Goal: Find contact information: Find contact information

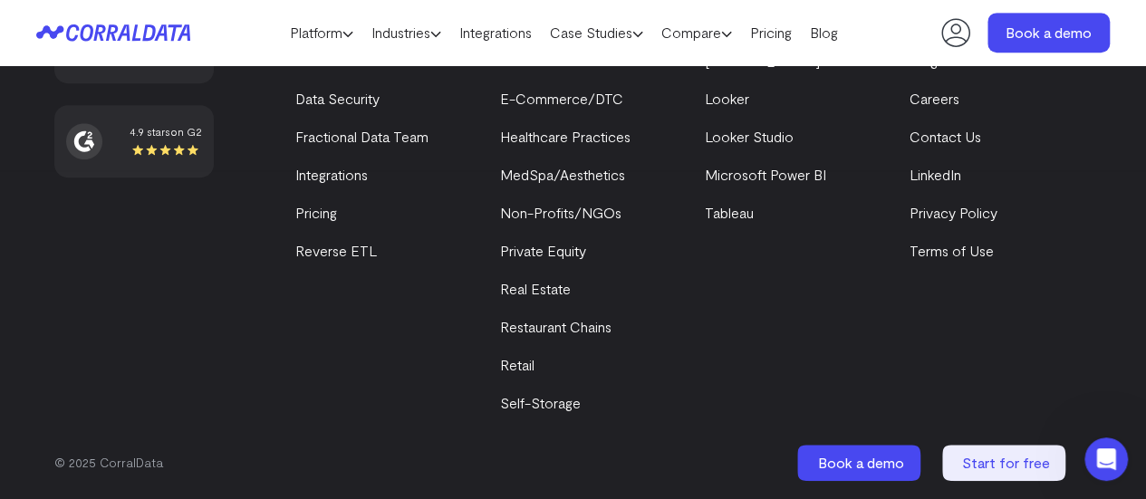
scroll to position [7405, 0]
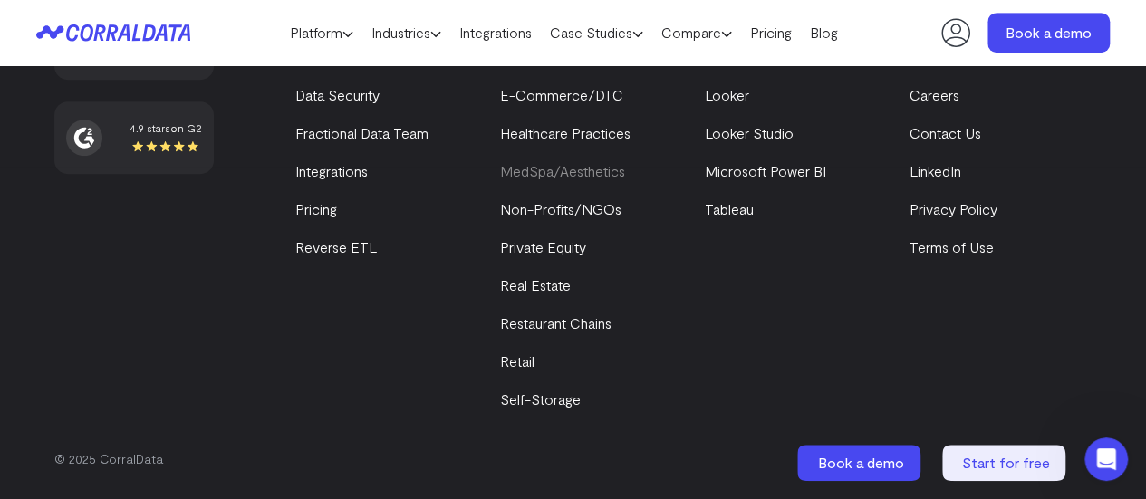
click at [564, 179] on link "MedSpa/Aesthetics" at bounding box center [562, 170] width 125 height 17
click at [940, 137] on link "Contact Us" at bounding box center [944, 132] width 72 height 17
click at [924, 167] on link "LinkedIn" at bounding box center [934, 170] width 52 height 17
